Goal: Task Accomplishment & Management: Manage account settings

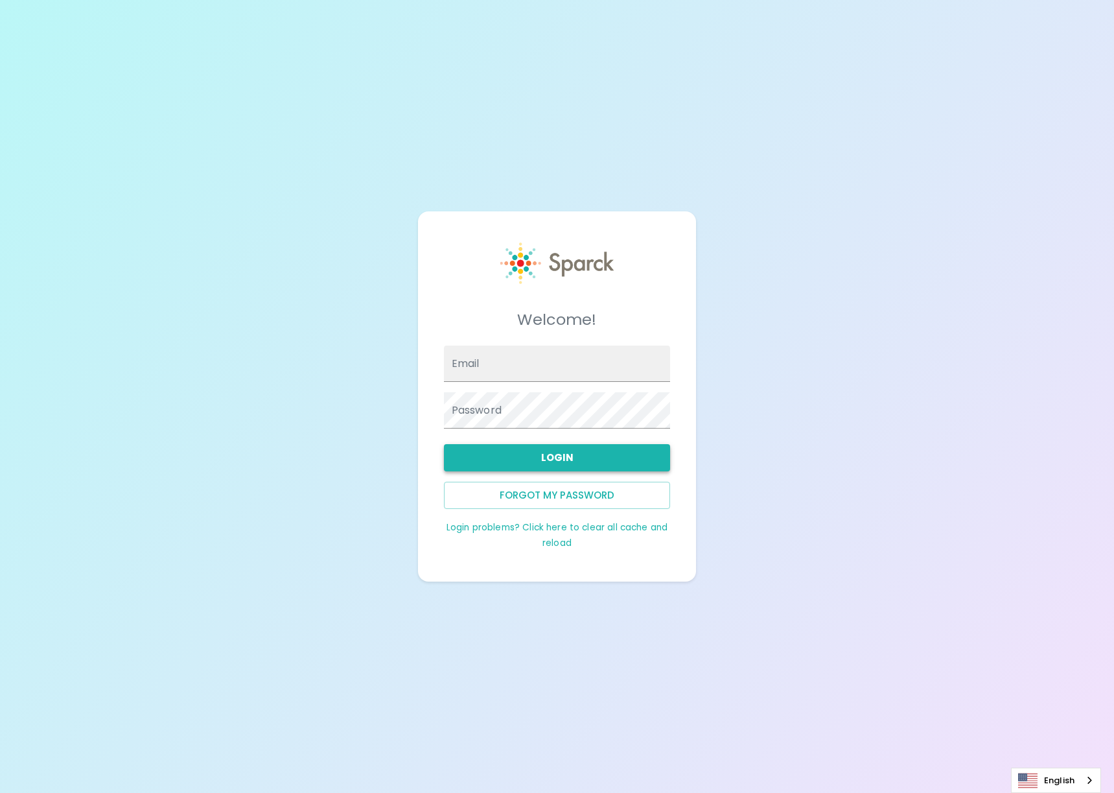
type input "[EMAIL_ADDRESS][DOMAIN_NAME]"
click at [550, 457] on button "Login" at bounding box center [557, 457] width 227 height 27
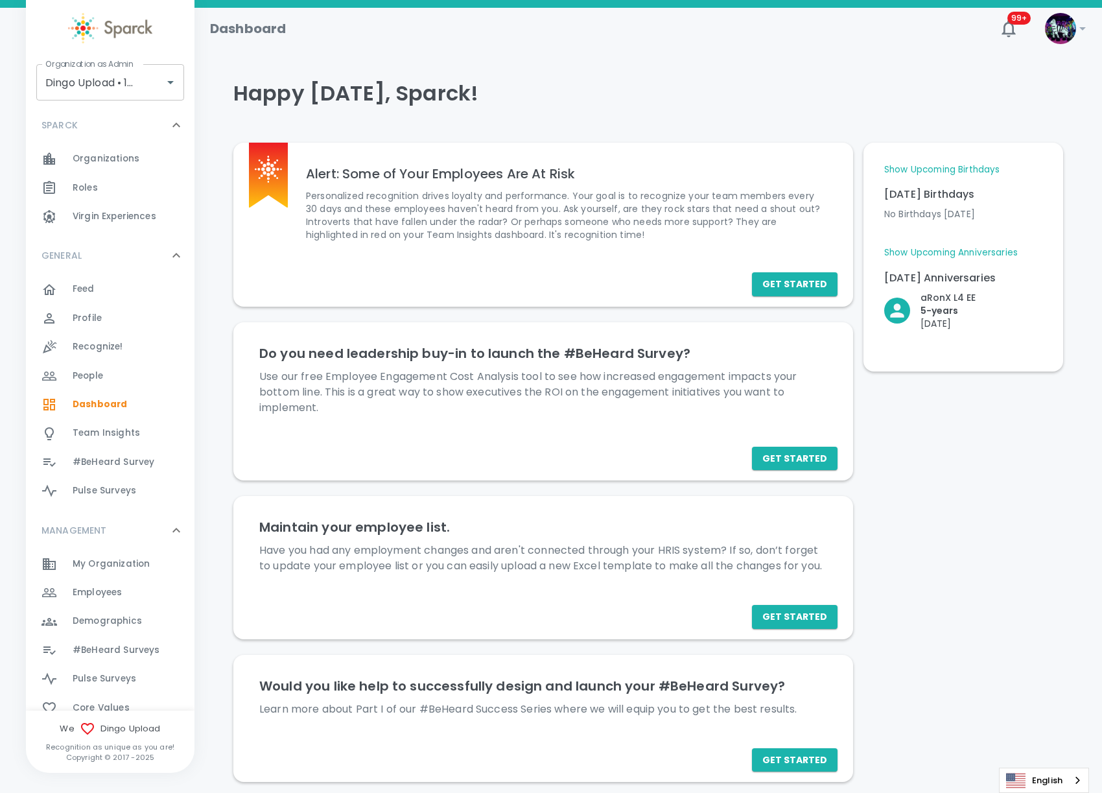
click at [138, 53] on div at bounding box center [110, 29] width 169 height 59
click at [111, 71] on input "Dingo Upload • 1520" at bounding box center [92, 82] width 100 height 25
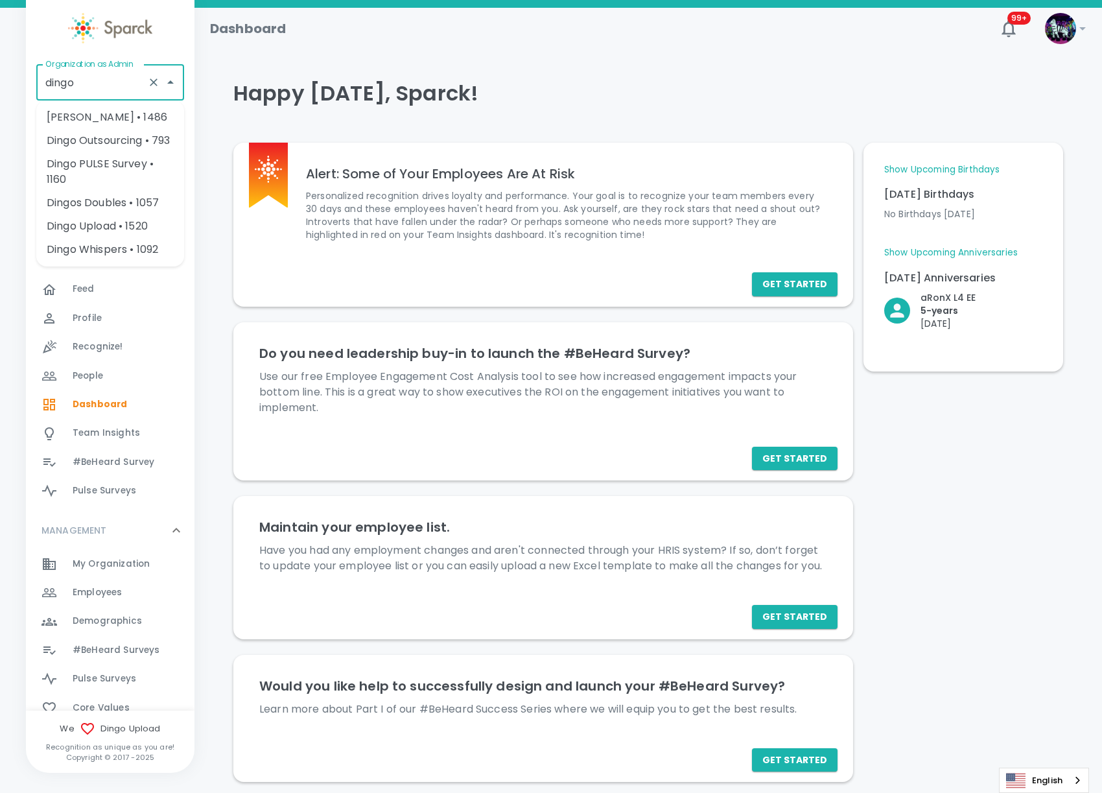
click at [135, 144] on li "Dingo Outsourcing • 793" at bounding box center [110, 140] width 148 height 23
type input "Dingo Outsourcing • 793"
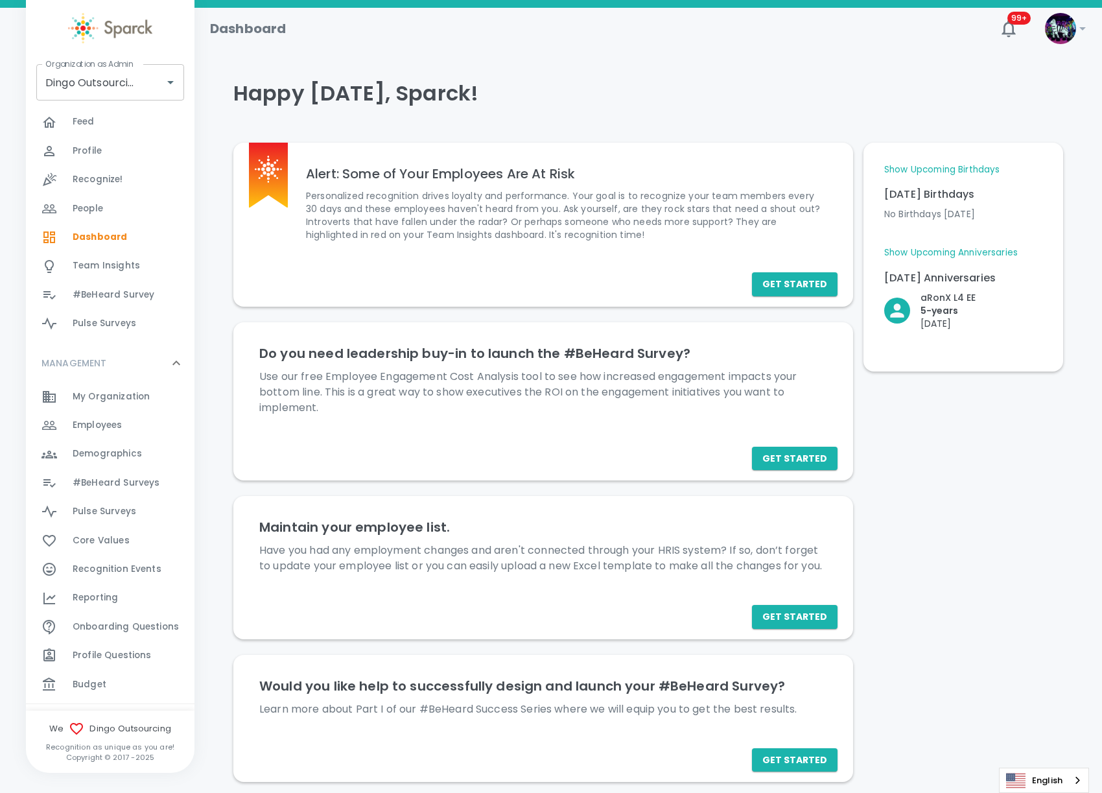
scroll to position [239, 0]
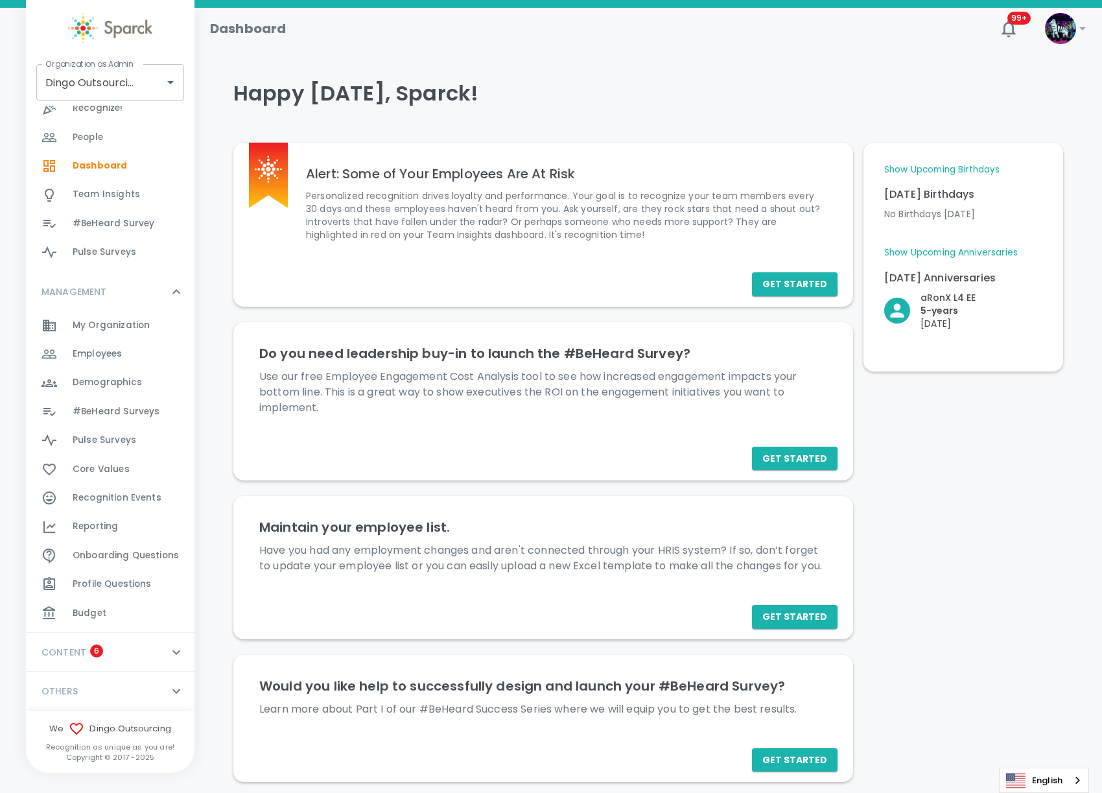
click at [108, 610] on div "Budget 0" at bounding box center [134, 613] width 122 height 18
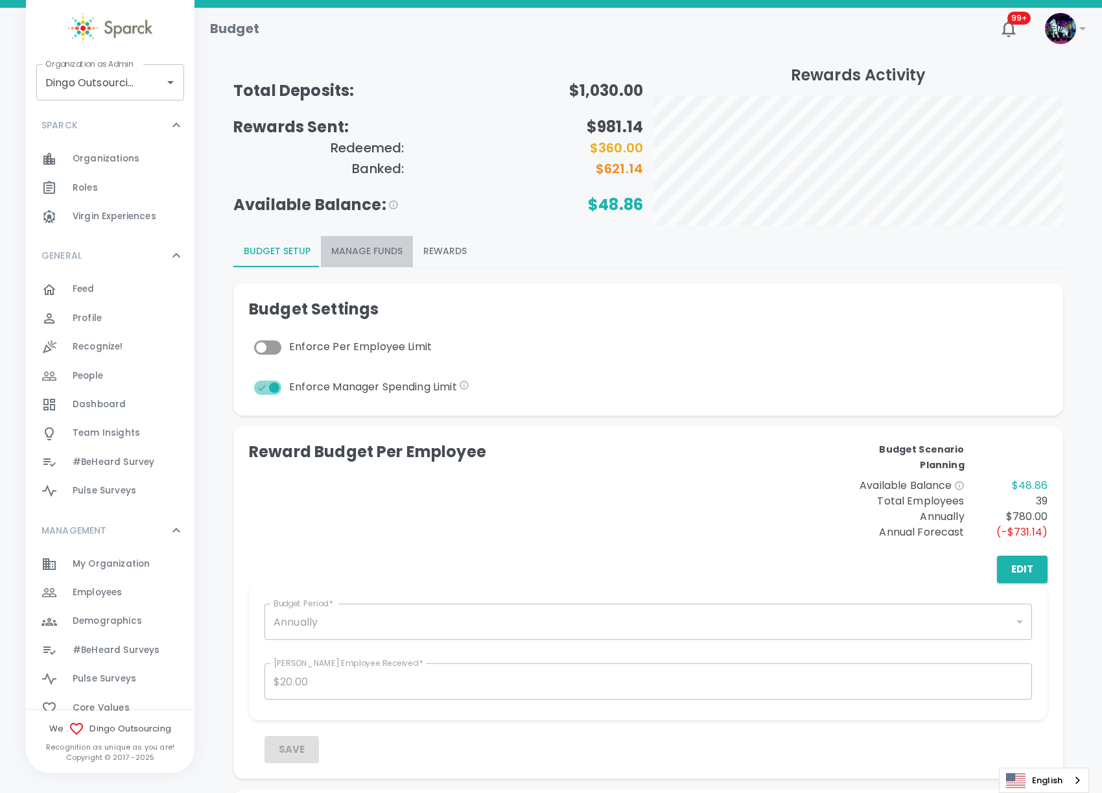
click at [364, 251] on button "Manage Funds" at bounding box center [367, 251] width 92 height 31
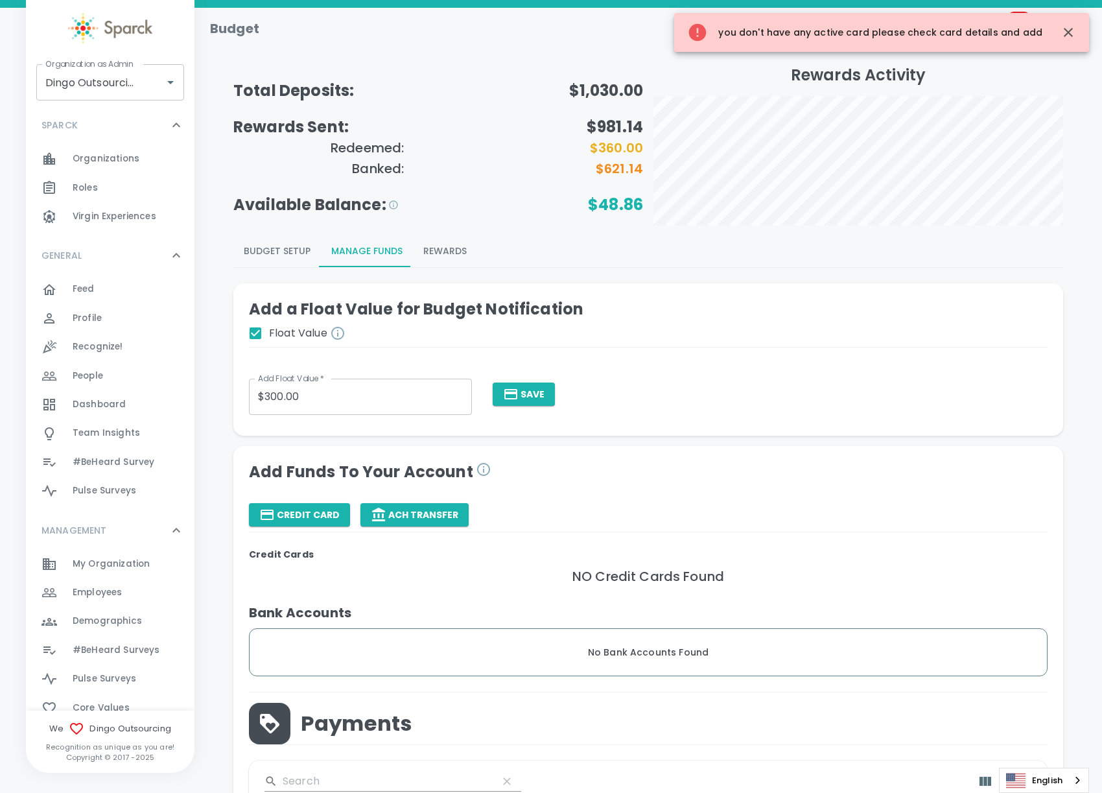
click at [305, 259] on button "Budget Setup" at bounding box center [276, 251] width 87 height 31
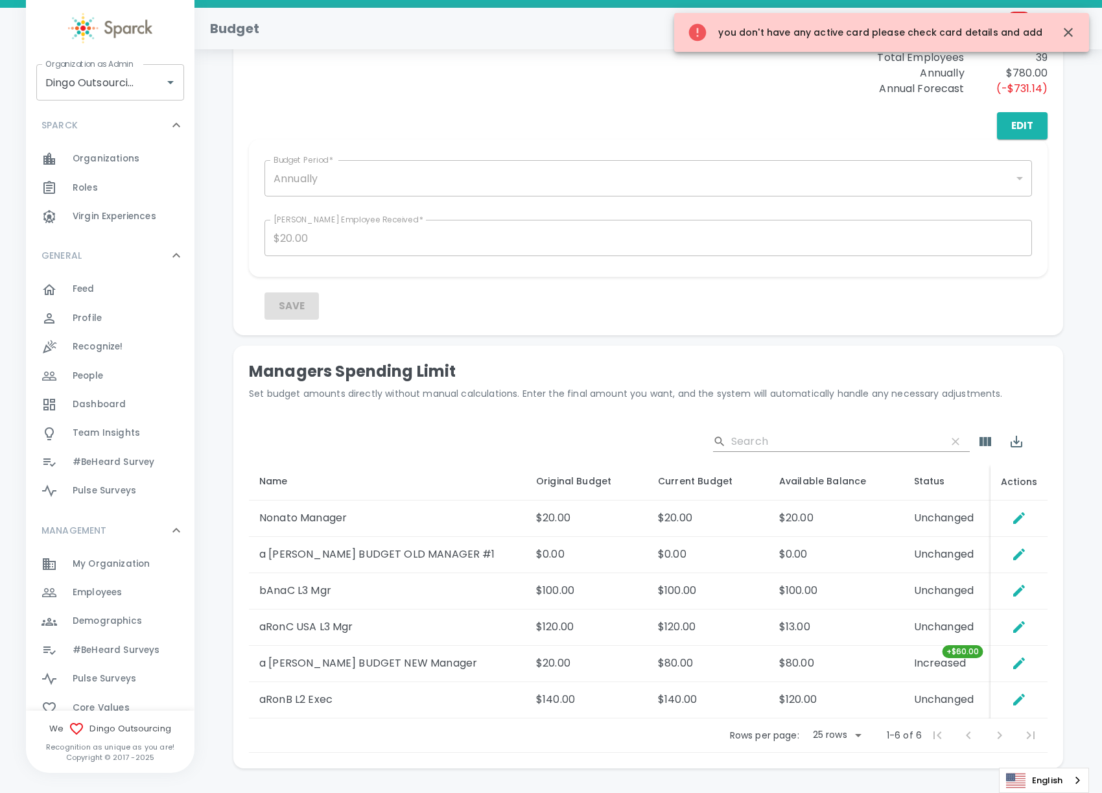
scroll to position [486, 0]
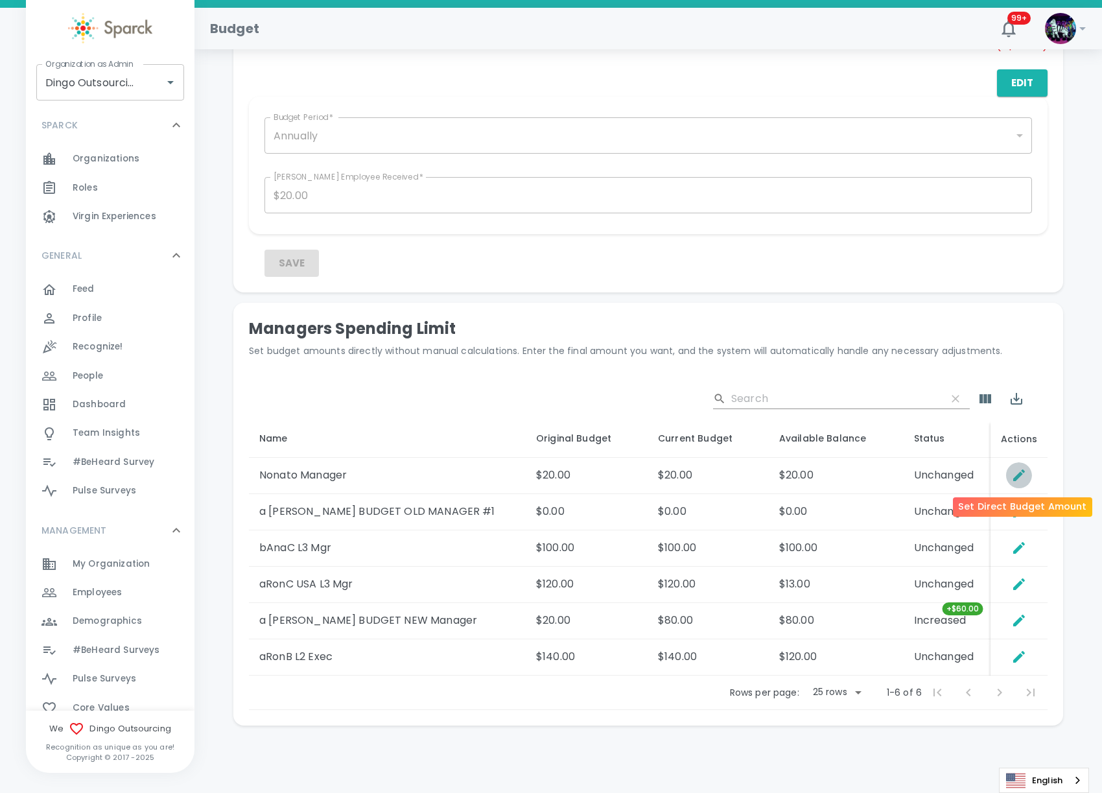
click at [1023, 475] on icon "Set Direct Budget Amount" at bounding box center [1019, 475] width 16 height 16
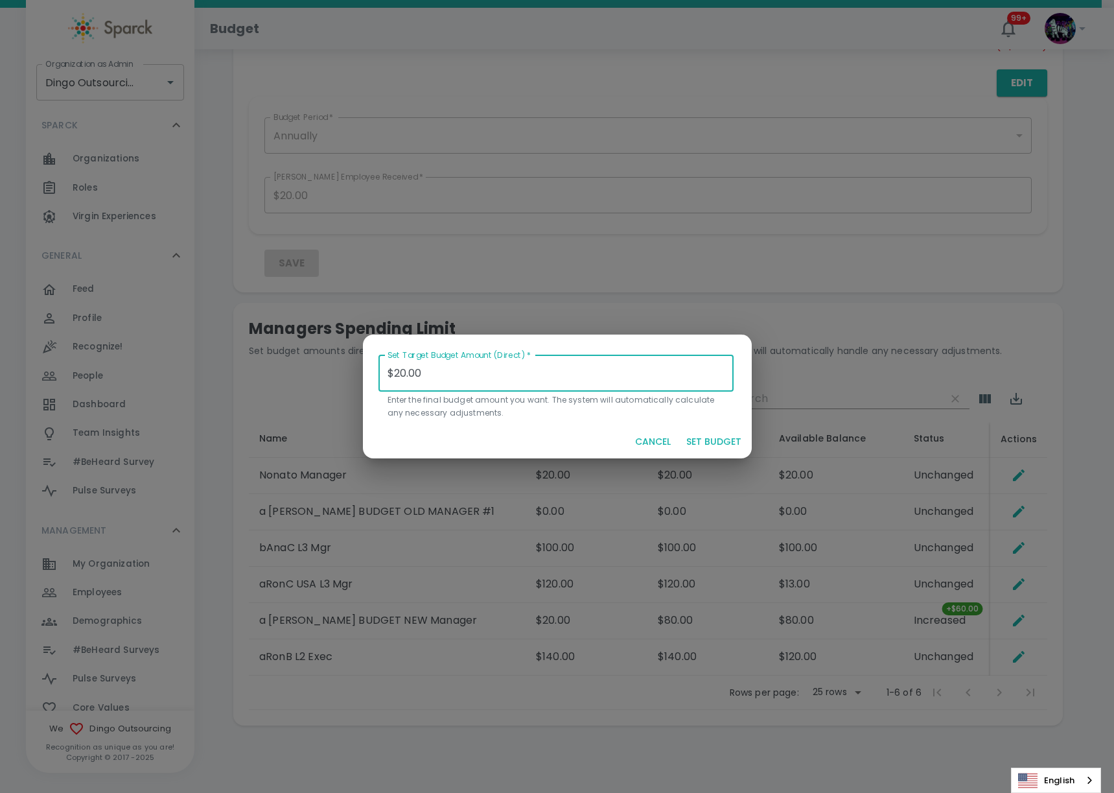
drag, startPoint x: 454, startPoint y: 374, endPoint x: 250, endPoint y: 377, distance: 204.8
click at [250, 377] on div "Set Target Budget Amount (Direct)   * $20.00 Set Target Budget Amount (Direct) …" at bounding box center [557, 396] width 1114 height 793
click at [718, 446] on button "SET BUDGET" at bounding box center [713, 442] width 65 height 24
type input "$0.00"
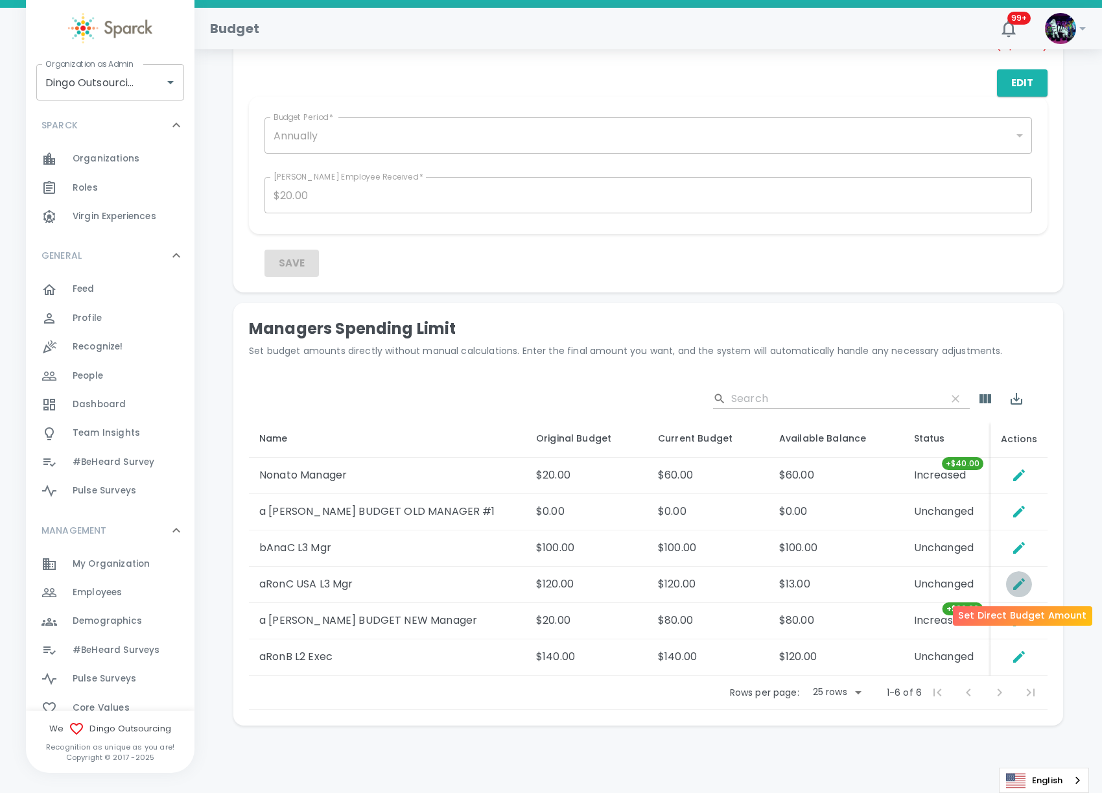
click at [1018, 583] on icon "Set Direct Budget Amount" at bounding box center [1019, 584] width 12 height 12
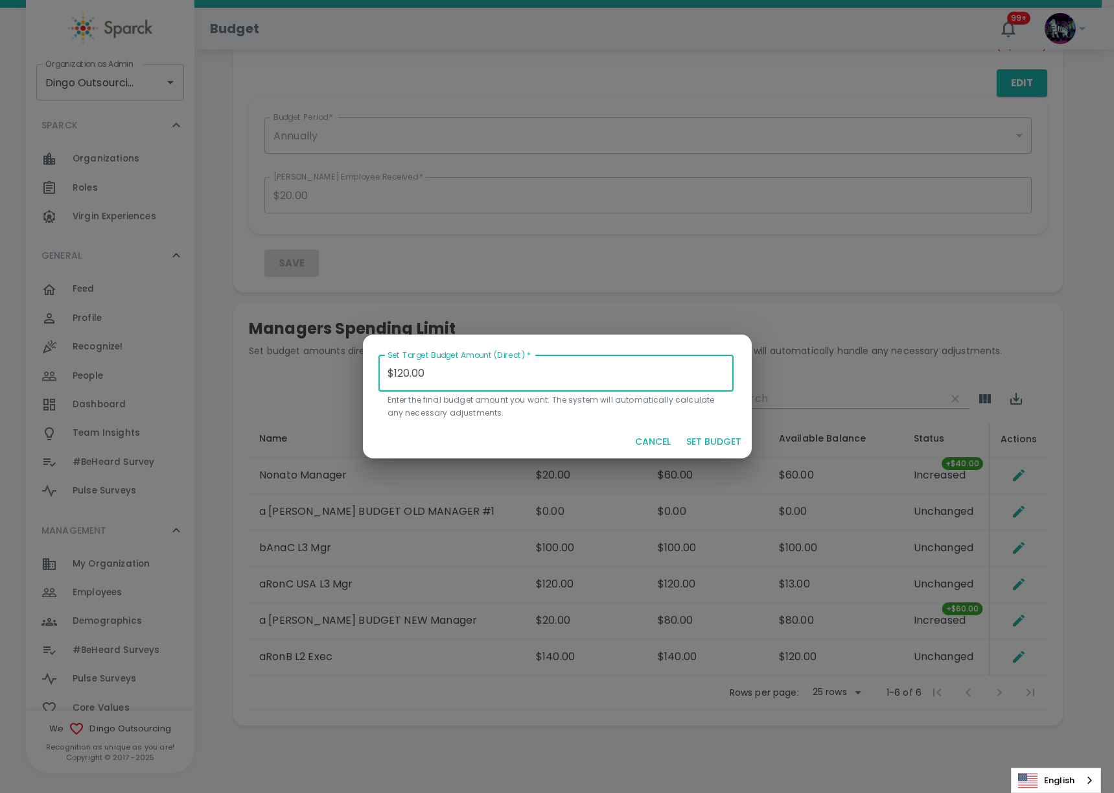
drag, startPoint x: 447, startPoint y: 374, endPoint x: 332, endPoint y: 382, distance: 114.4
click at [332, 382] on div "Set Target Budget Amount (Direct)   * $120.00 Set Target Budget Amount (Direct)…" at bounding box center [557, 396] width 1114 height 793
drag, startPoint x: 431, startPoint y: 349, endPoint x: 453, endPoint y: 357, distance: 23.4
click at [453, 357] on label "Set Target Budget Amount (Direct)   *" at bounding box center [459, 354] width 143 height 11
click at [712, 443] on button "SET BUDGET" at bounding box center [713, 442] width 65 height 24
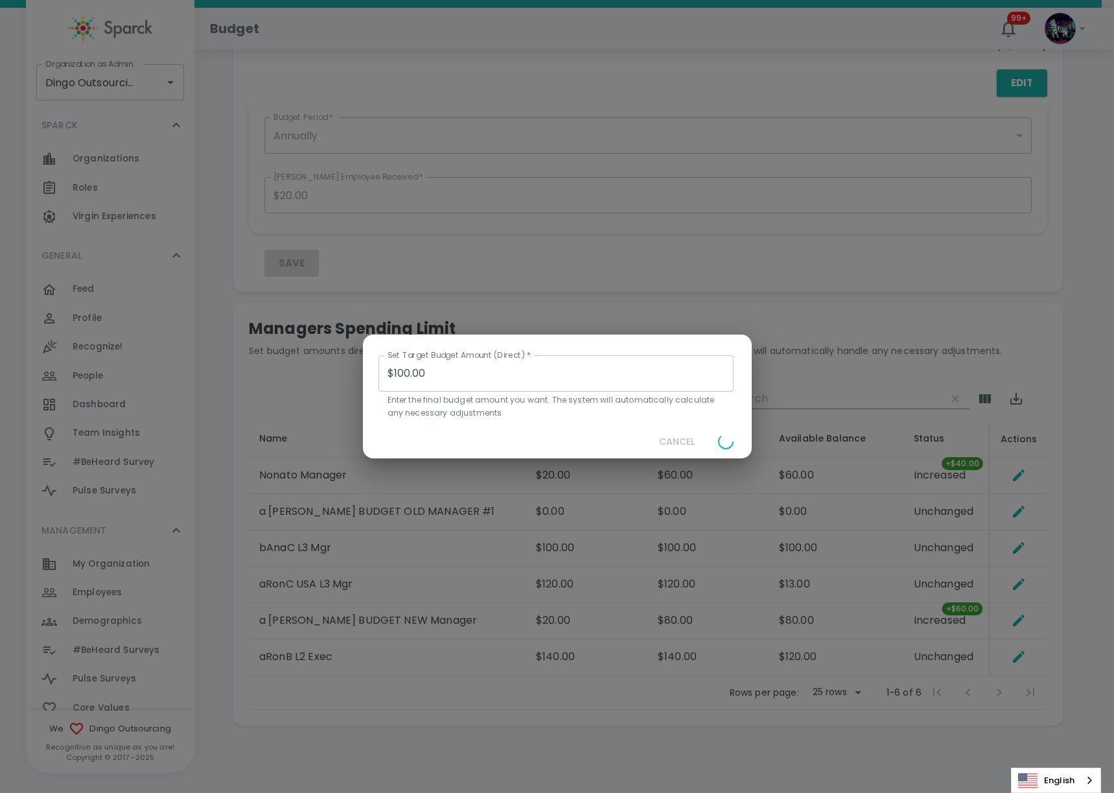
type input "$0.00"
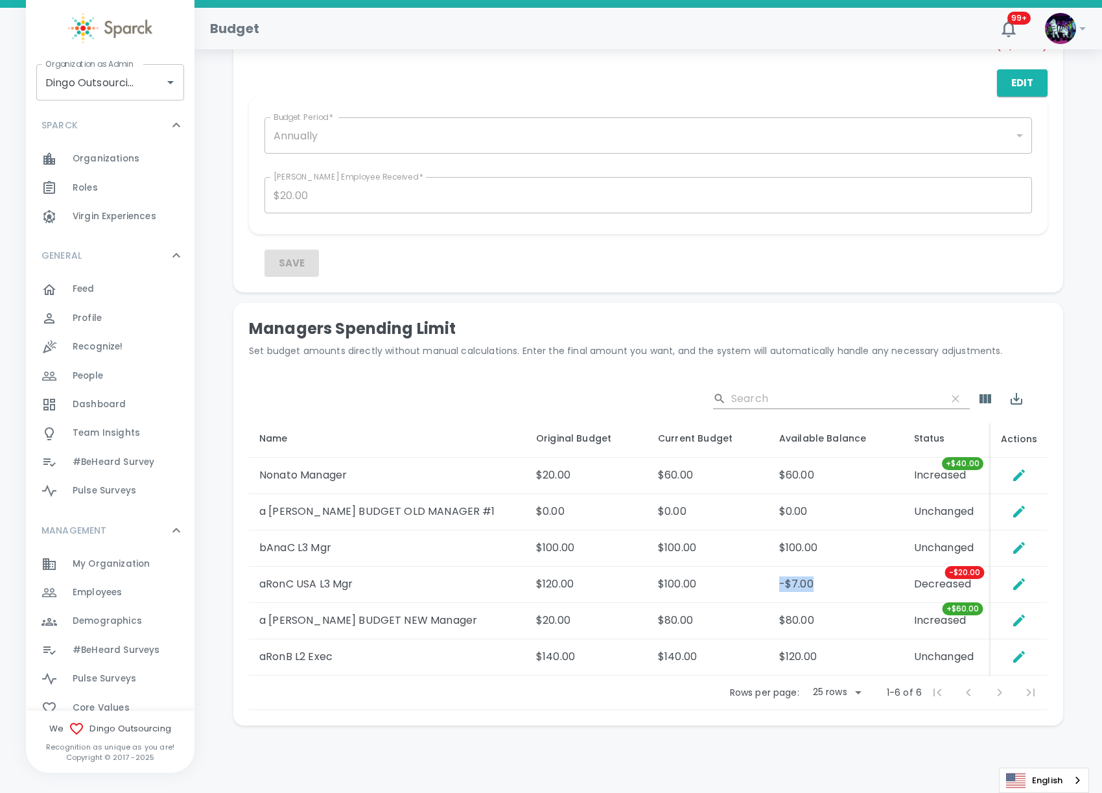
drag, startPoint x: 786, startPoint y: 587, endPoint x: 734, endPoint y: 589, distance: 52.5
click at [734, 589] on tr "aRonC USA L3 Mgr $120.00 $100.00 -$7.00 Decreased -$20.00" at bounding box center [648, 584] width 799 height 36
click at [1016, 587] on icon "Set Direct Budget Amount" at bounding box center [1019, 584] width 12 height 12
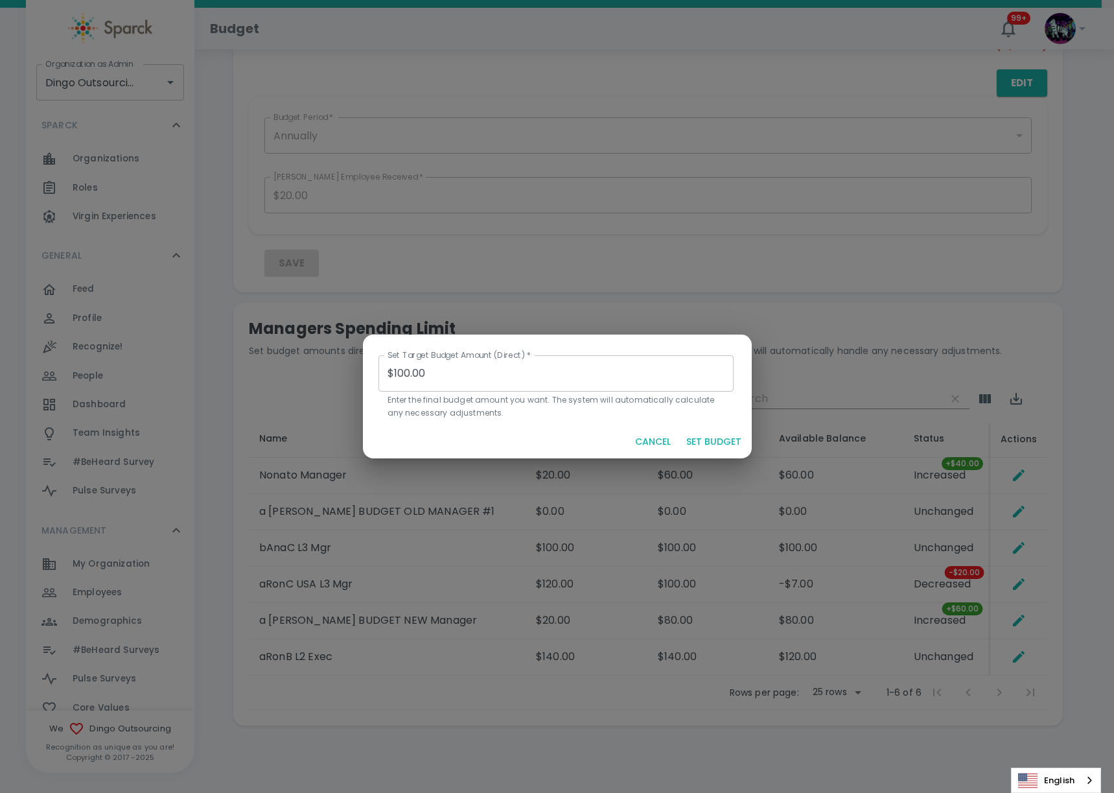
click at [406, 370] on input "$100.00" at bounding box center [557, 373] width 356 height 36
click at [408, 371] on input "$100.00" at bounding box center [557, 373] width 356 height 36
click at [406, 375] on input "$100.00" at bounding box center [557, 373] width 356 height 36
drag, startPoint x: 414, startPoint y: 366, endPoint x: 408, endPoint y: 371, distance: 8.2
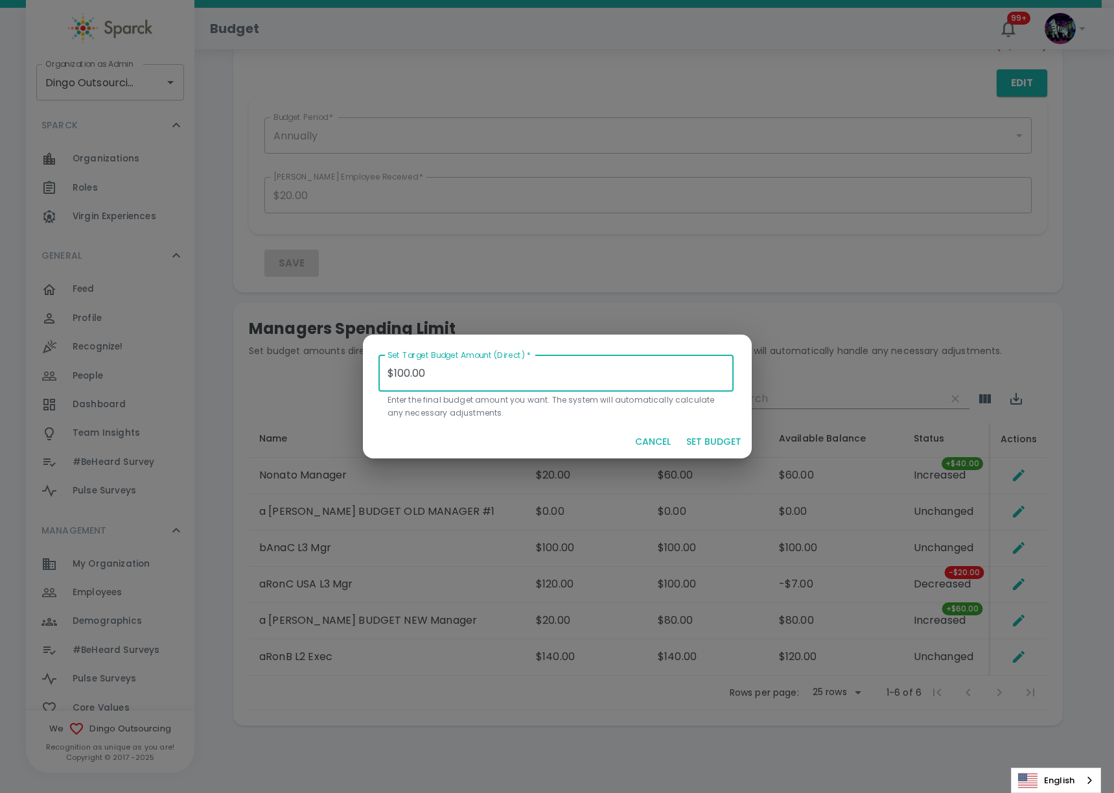
click at [413, 365] on input "$100.00" at bounding box center [557, 373] width 356 height 36
click at [718, 442] on button "SET BUDGET" at bounding box center [713, 442] width 65 height 24
type input "$0.00"
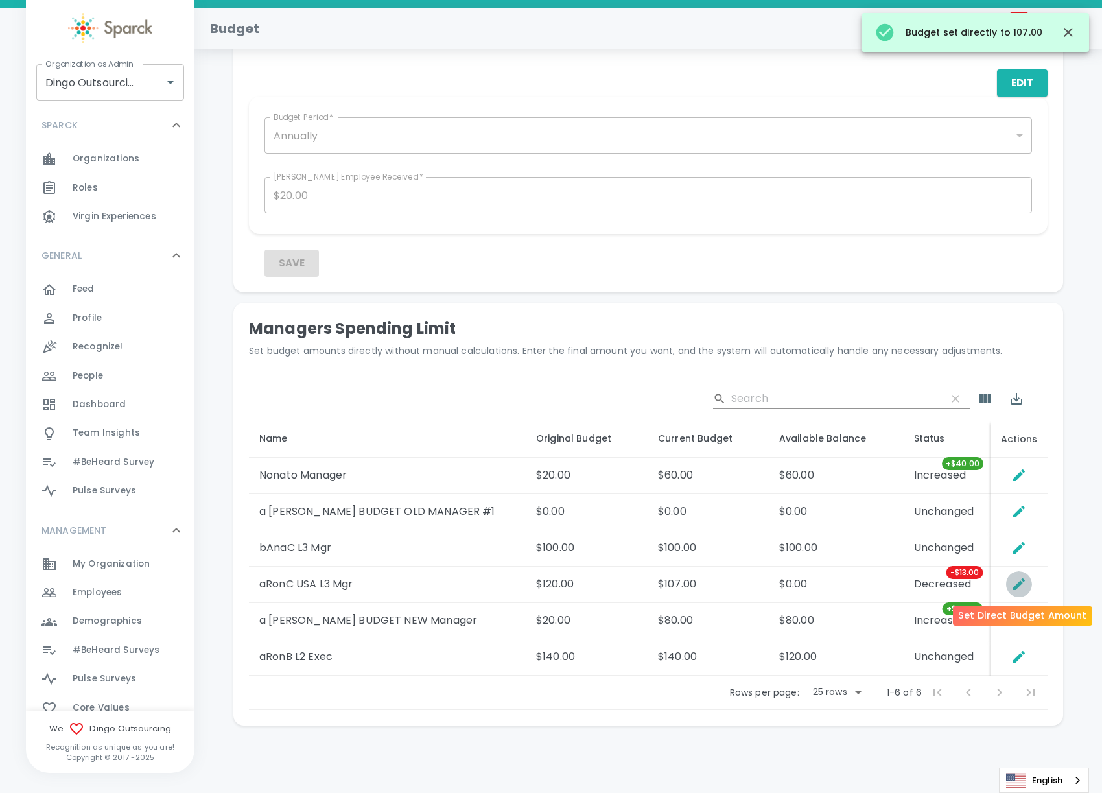
click at [1014, 585] on icon "Set Direct Budget Amount" at bounding box center [1019, 584] width 16 height 16
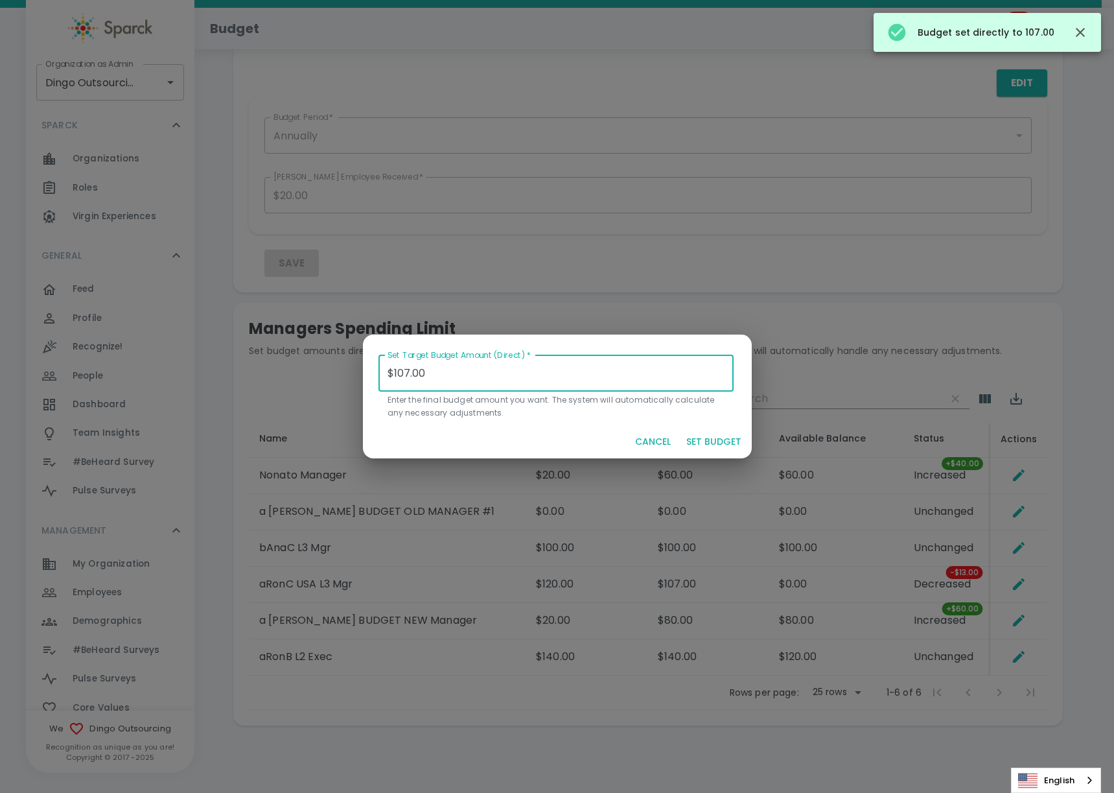
click at [393, 374] on input "$107.00" at bounding box center [557, 373] width 356 height 36
click at [395, 373] on input "$107.00" at bounding box center [557, 373] width 356 height 36
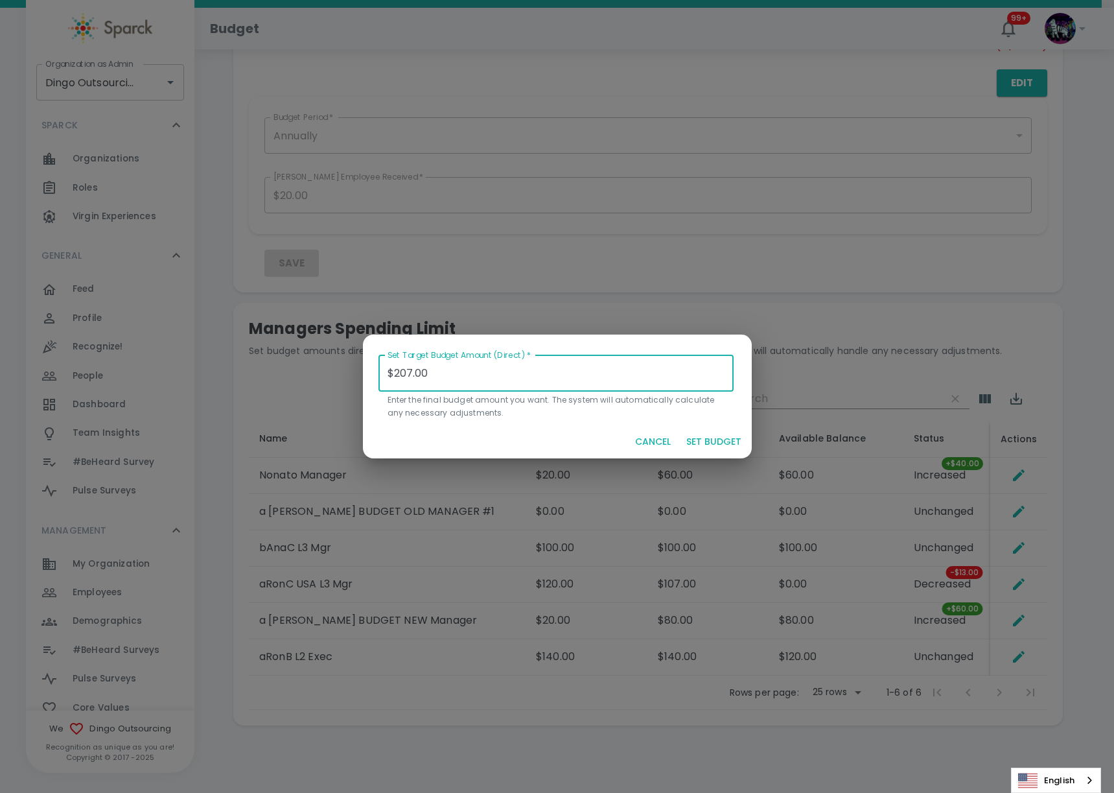
click at [720, 443] on button "SET BUDGET" at bounding box center [713, 442] width 65 height 24
type input "$0.00"
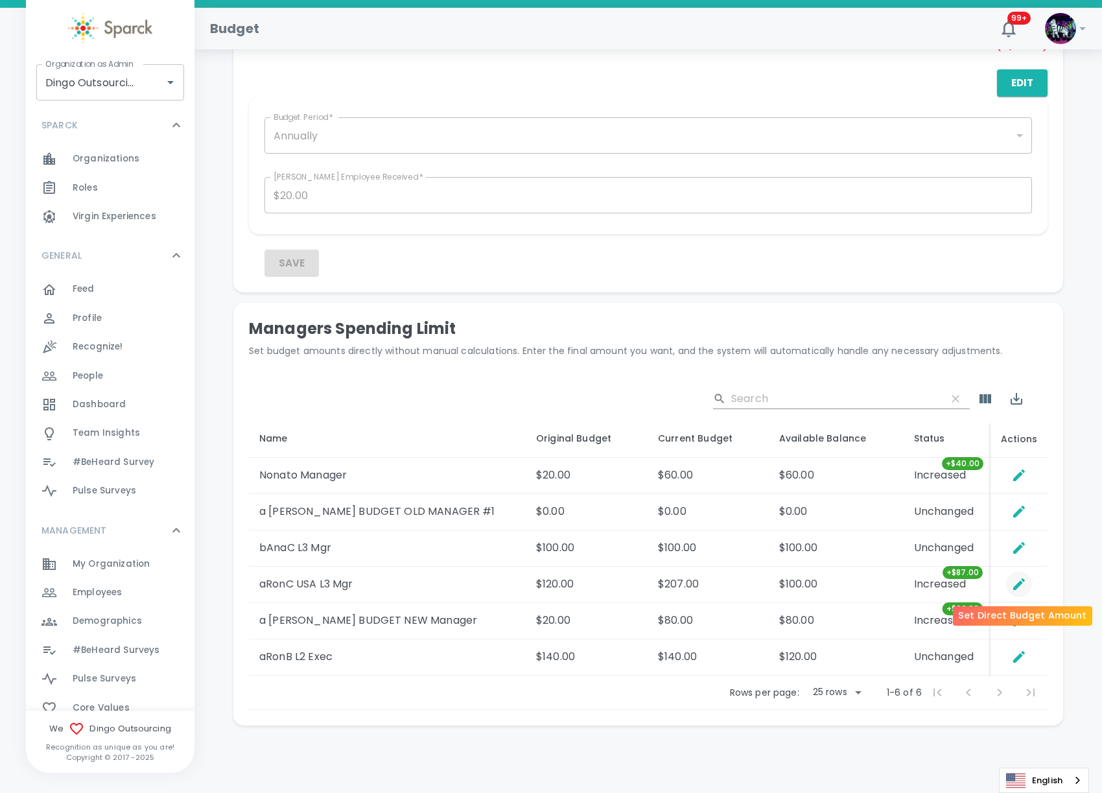
click at [1027, 581] on icon "Set Direct Budget Amount" at bounding box center [1019, 584] width 16 height 16
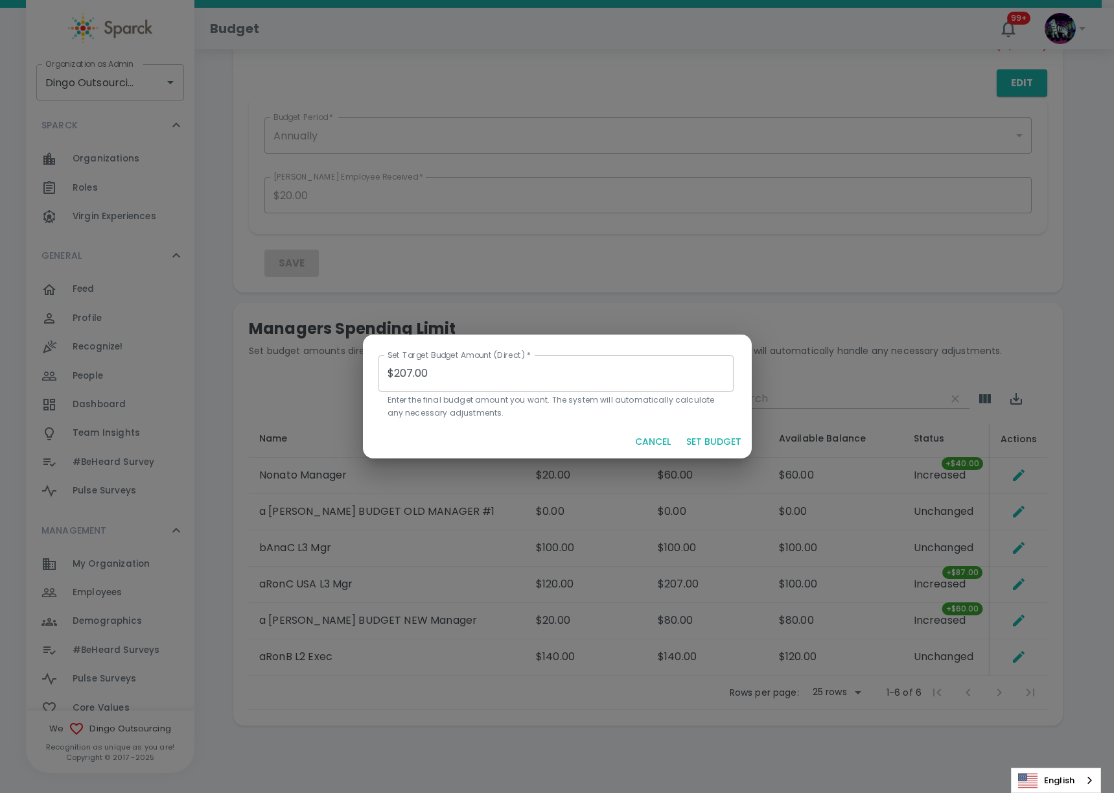
drag, startPoint x: 667, startPoint y: 280, endPoint x: 1031, endPoint y: 174, distance: 379.4
click at [576, 205] on div "Set Target Budget Amount (Direct)   * $207.00 Set Target Budget Amount (Direct)…" at bounding box center [557, 396] width 1114 height 793
click at [648, 438] on button "CANCEL" at bounding box center [653, 442] width 46 height 24
